Goal: Task Accomplishment & Management: Manage account settings

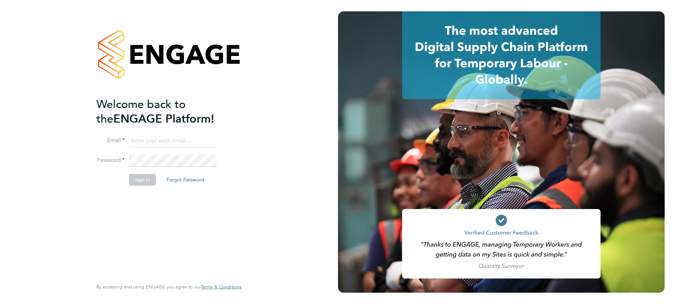
click at [175, 131] on ng-template "Welcome back to the ENGAGE Platform! Email Password Sign In Forgot Password" at bounding box center [165, 145] width 138 height 96
click at [169, 136] on input at bounding box center [172, 141] width 87 height 13
type input "meg.castleton@hays.com"
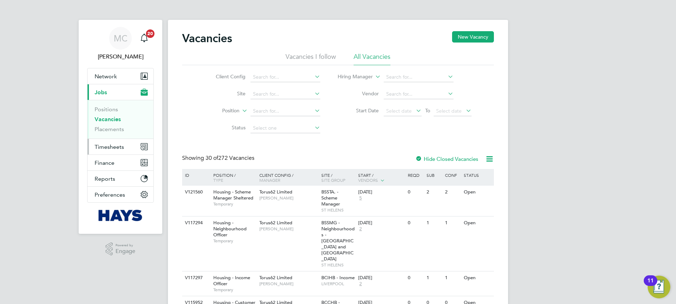
click at [107, 145] on span "Timesheets" at bounding box center [109, 146] width 29 height 7
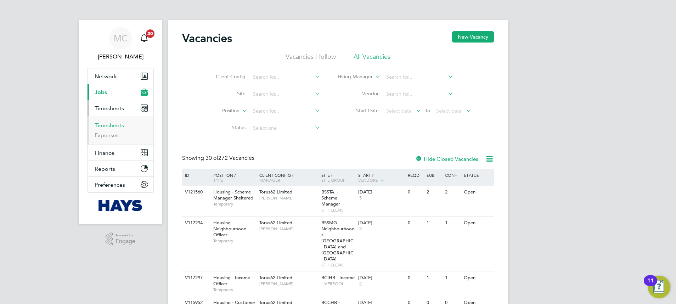
click at [102, 128] on link "Timesheets" at bounding box center [109, 125] width 29 height 7
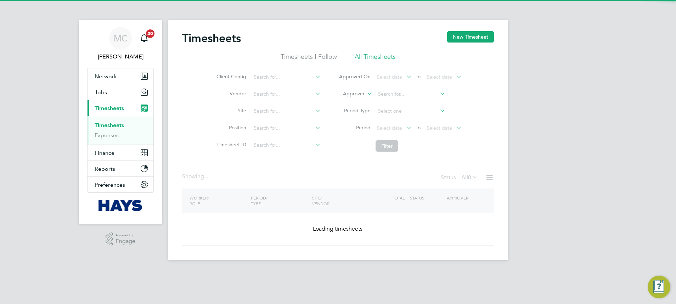
click at [350, 89] on li "Approver" at bounding box center [400, 94] width 141 height 17
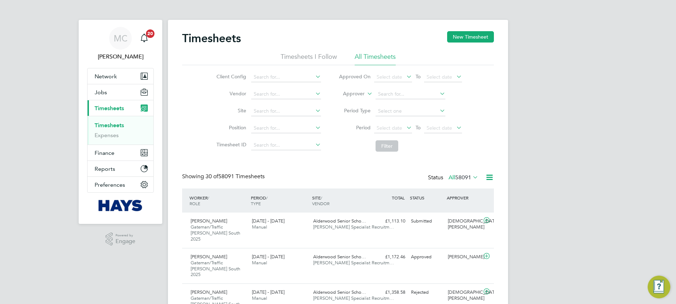
click at [351, 93] on label "Approver" at bounding box center [349, 93] width 32 height 7
click at [349, 100] on li "Worker" at bounding box center [346, 101] width 35 height 9
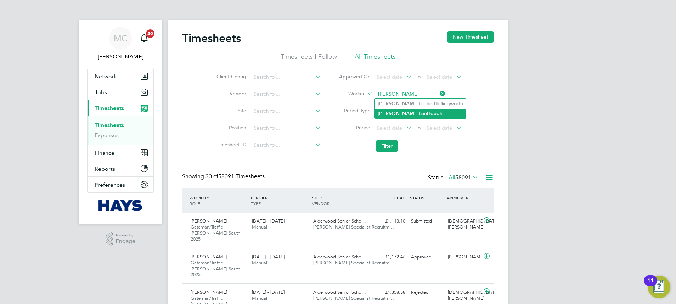
click at [394, 114] on li "[PERSON_NAME] ugh" at bounding box center [420, 114] width 91 height 10
type input "[DEMOGRAPHIC_DATA][PERSON_NAME]"
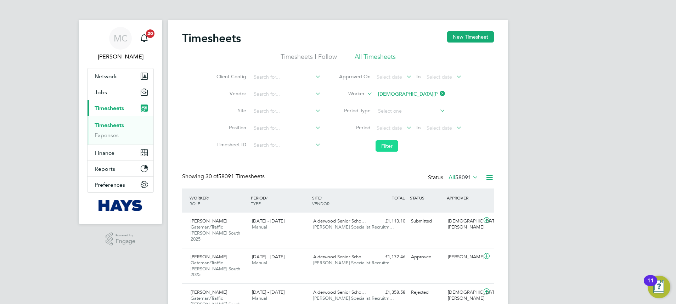
click at [396, 149] on button "Filter" at bounding box center [386, 145] width 23 height 11
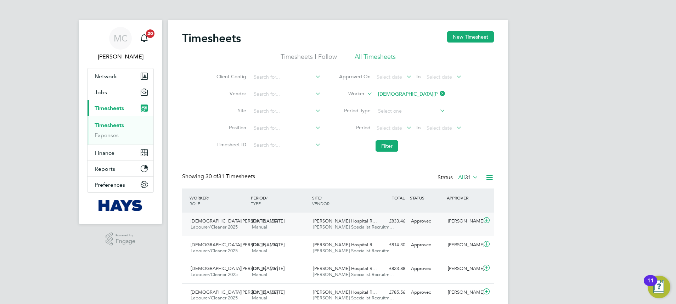
click at [401, 225] on div "£833.46 Approved" at bounding box center [389, 221] width 37 height 12
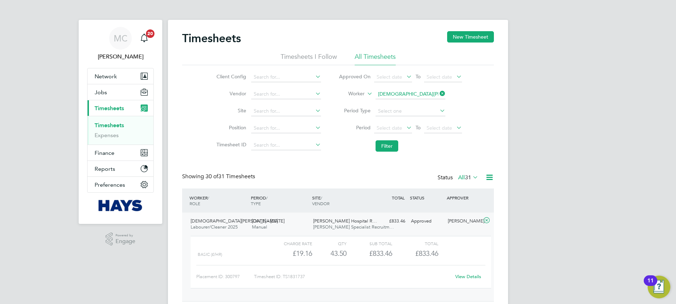
click at [467, 276] on link "View Details" at bounding box center [468, 276] width 26 height 6
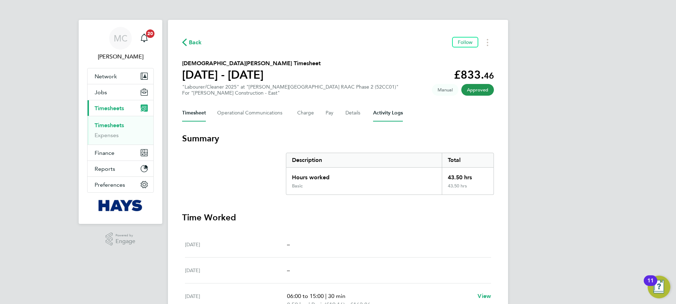
click at [391, 112] on Logs-tab "Activity Logs" at bounding box center [388, 112] width 30 height 17
